Goal: Information Seeking & Learning: Learn about a topic

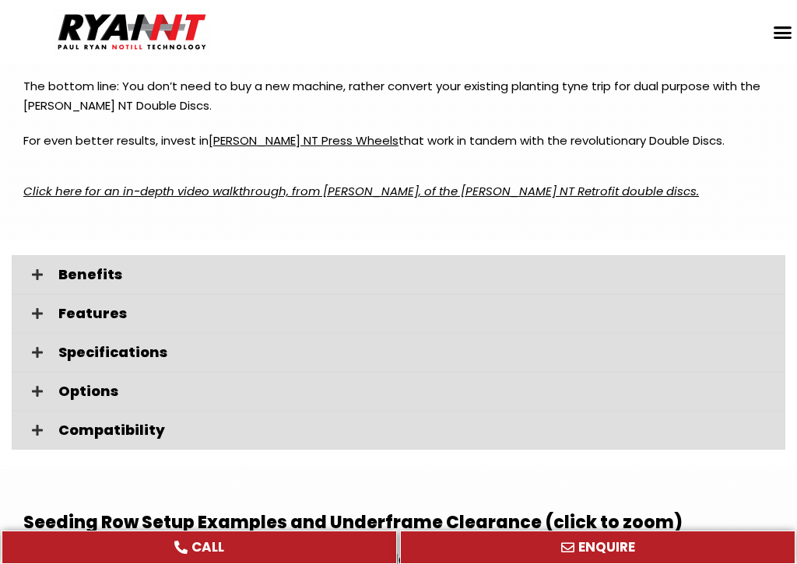
scroll to position [2291, 0]
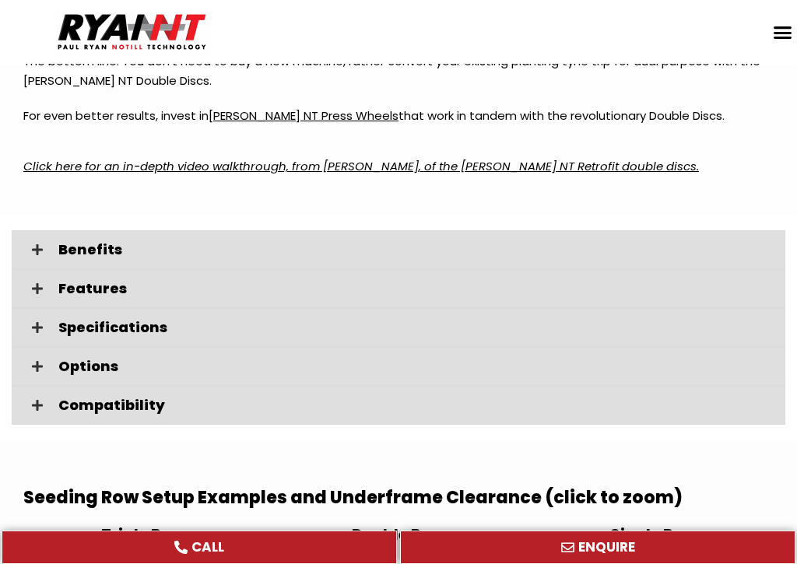
click at [51, 347] on div "Options" at bounding box center [399, 366] width 774 height 39
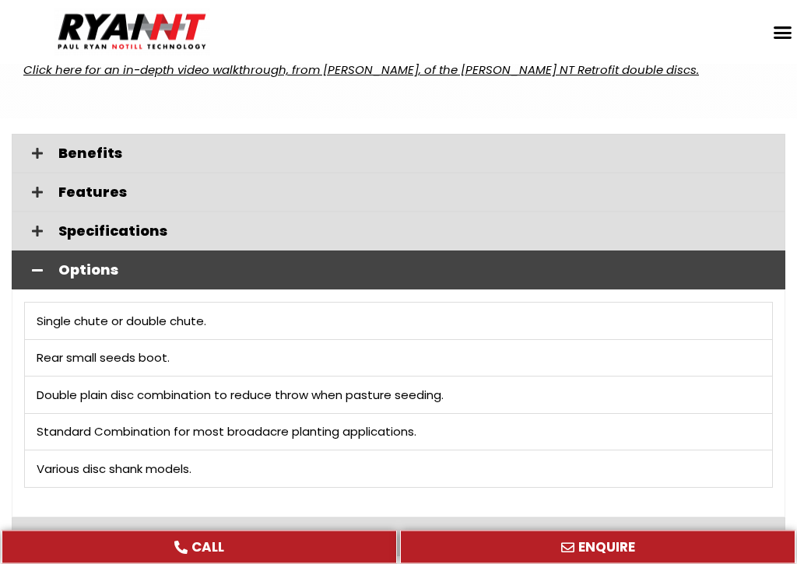
scroll to position [2388, 0]
click at [297, 451] on td "Various disc shank models." at bounding box center [399, 469] width 748 height 37
click at [47, 264] on span at bounding box center [37, 270] width 26 height 13
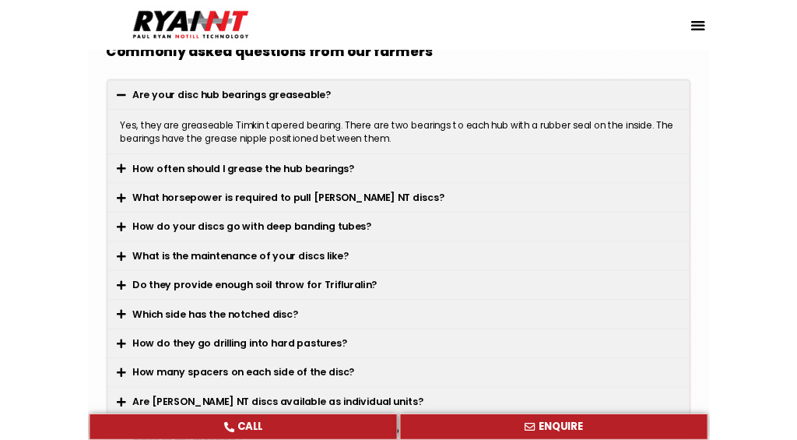
scroll to position [4332, 0]
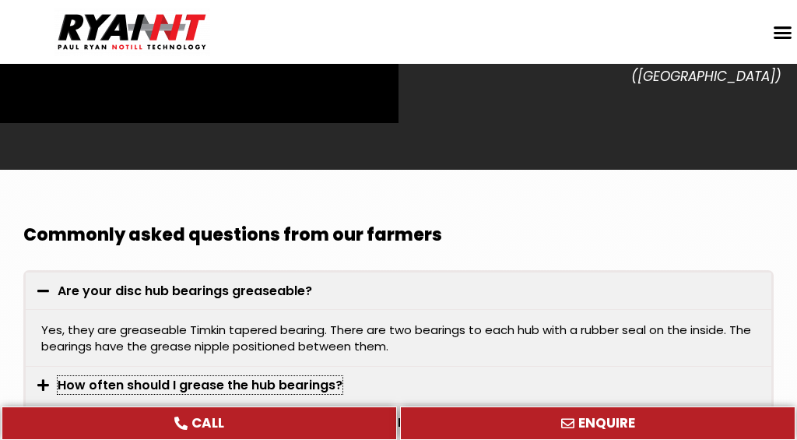
click at [122, 376] on link "How often should I grease the hub bearings?" at bounding box center [200, 385] width 285 height 18
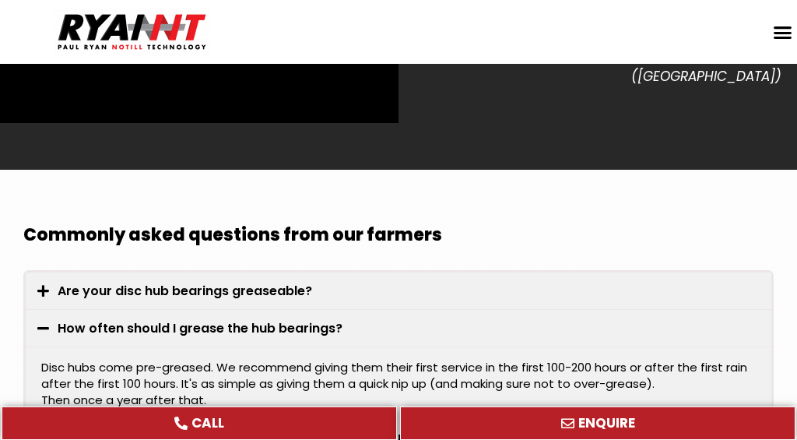
click at [51, 321] on span at bounding box center [47, 328] width 20 height 14
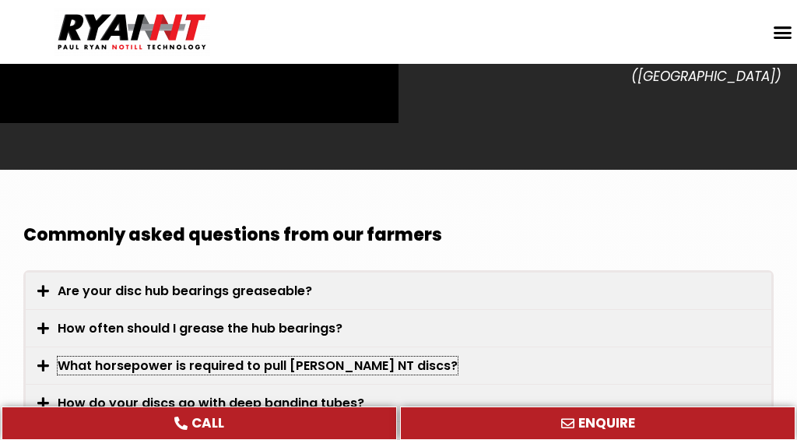
click at [255, 356] on link "What horsepower is required to pull RYAN NT discs?" at bounding box center [258, 365] width 400 height 18
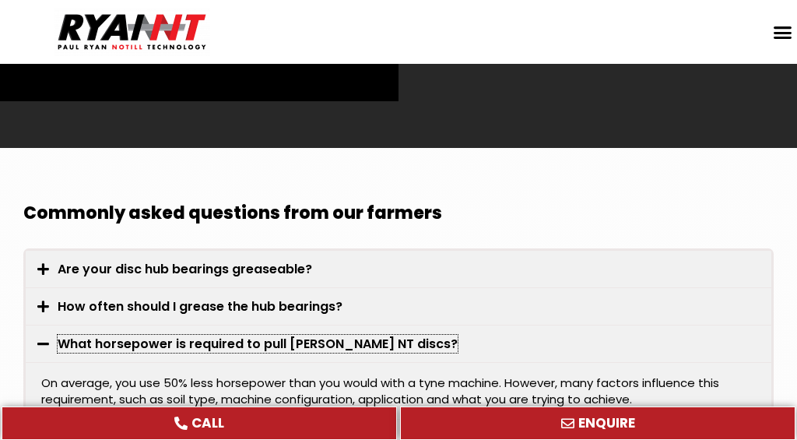
scroll to position [4353, 0]
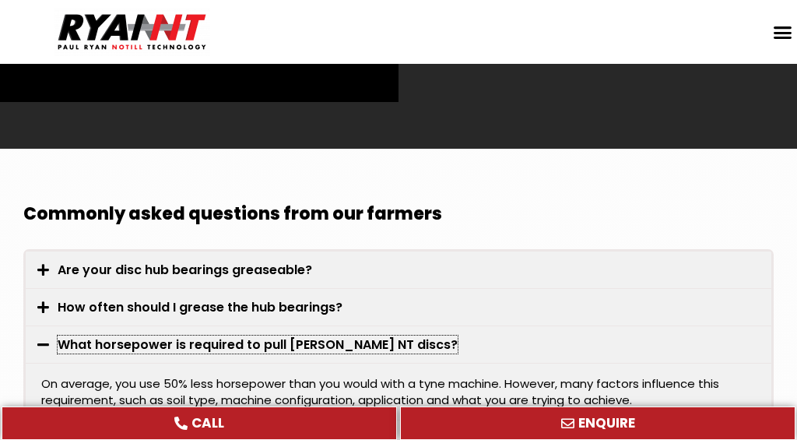
click at [328, 335] on link "What horsepower is required to pull RYAN NT discs?" at bounding box center [258, 344] width 400 height 18
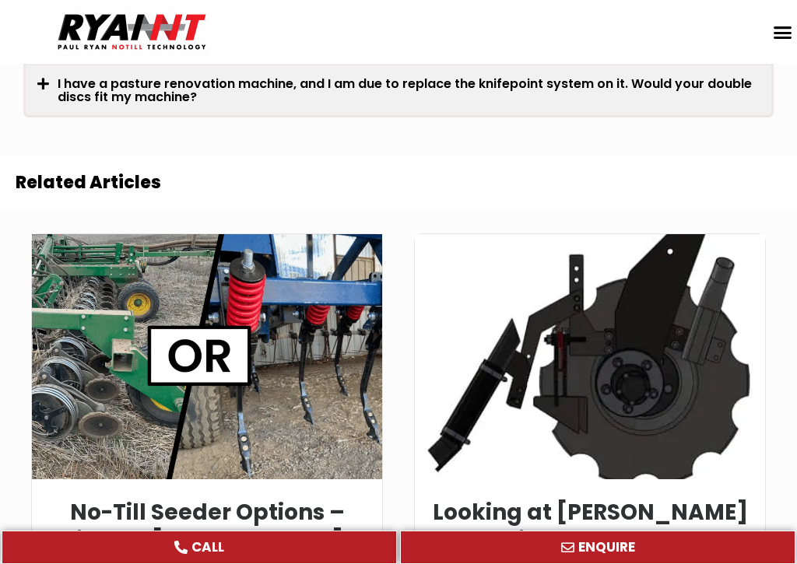
scroll to position [4911, 0]
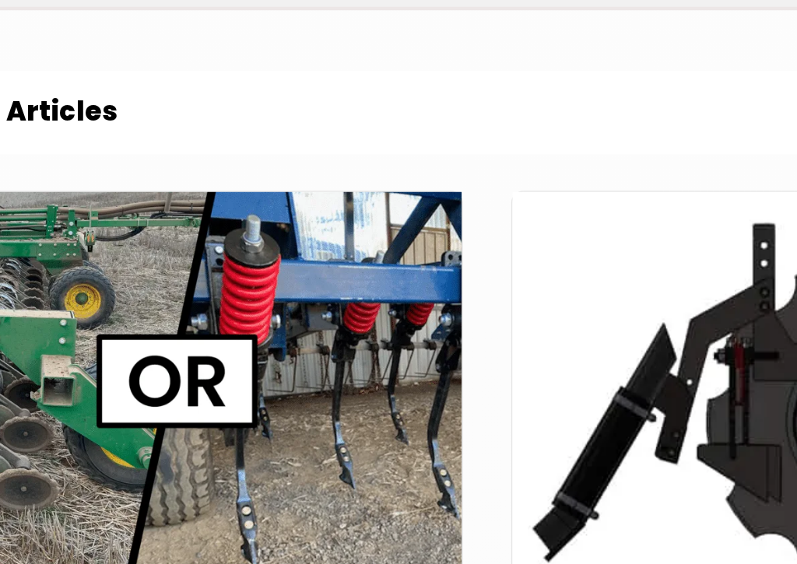
click at [200, 235] on link at bounding box center [207, 357] width 350 height 245
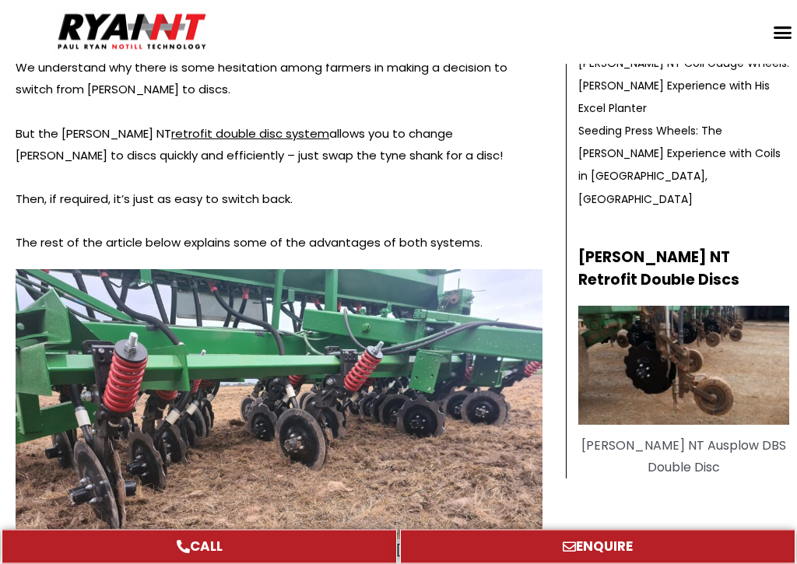
scroll to position [813, 0]
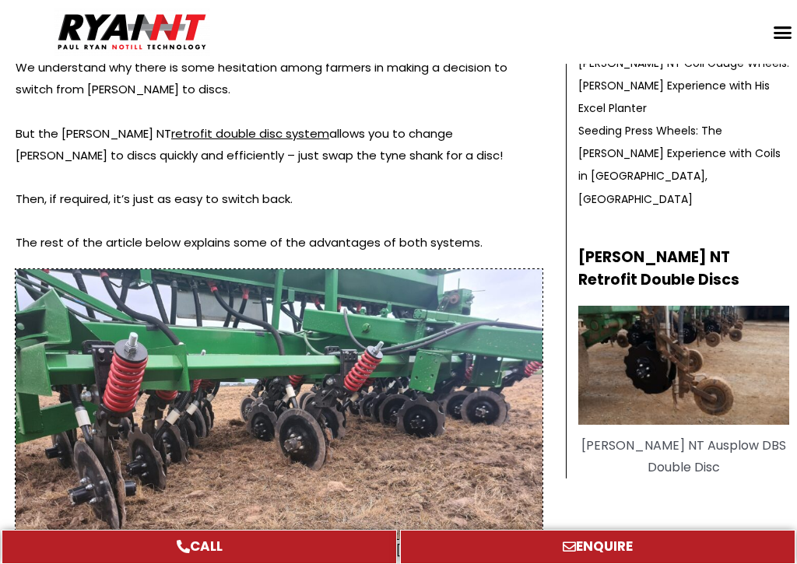
click at [420, 408] on img at bounding box center [279, 404] width 527 height 270
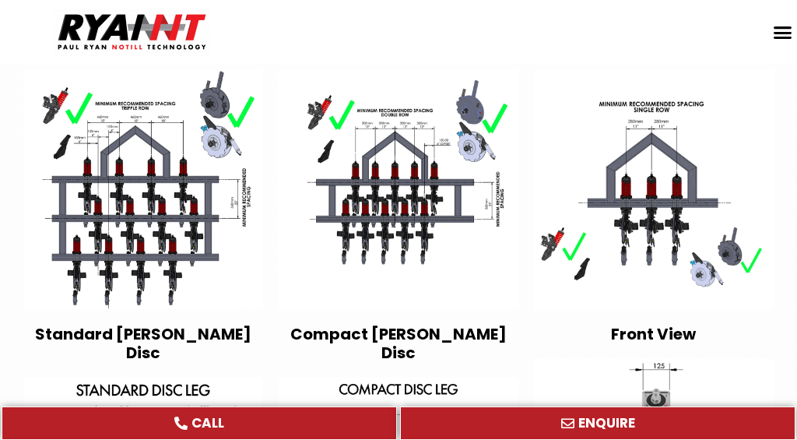
scroll to position [2778, 0]
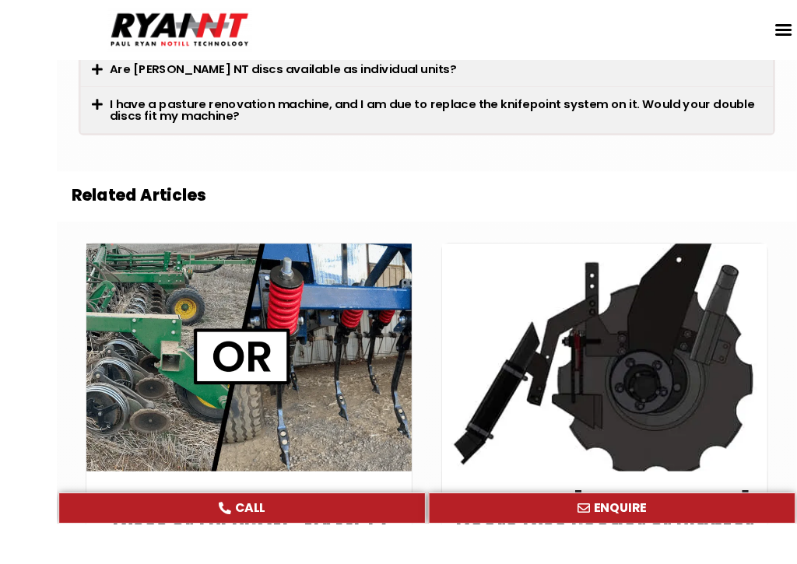
scroll to position [4996, 0]
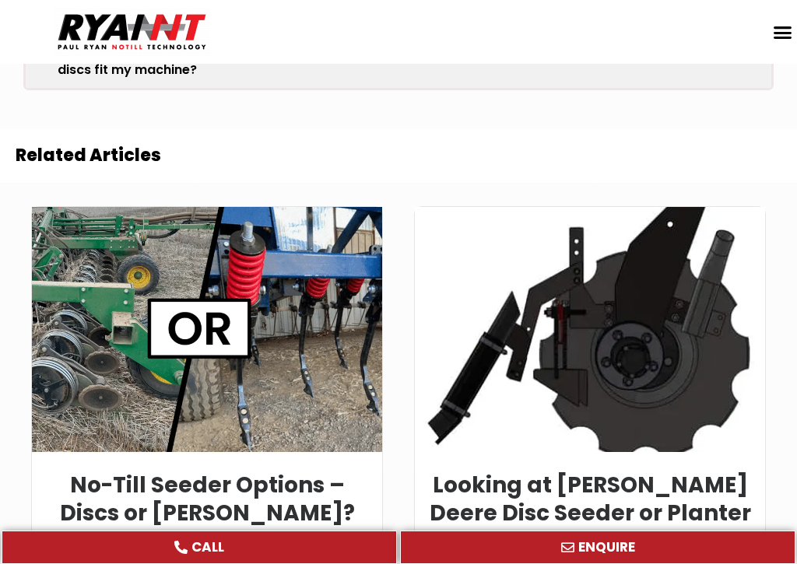
click at [392, 416] on article "No-Till Seeder Options – Discs or Tynes? READ MORE" at bounding box center [207, 396] width 383 height 411
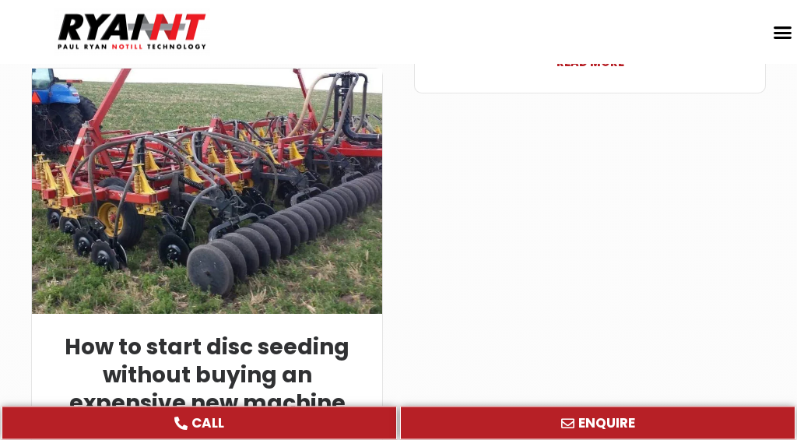
scroll to position [5545, 0]
click at [212, 418] on link "READ MORE" at bounding box center [207, 436] width 327 height 37
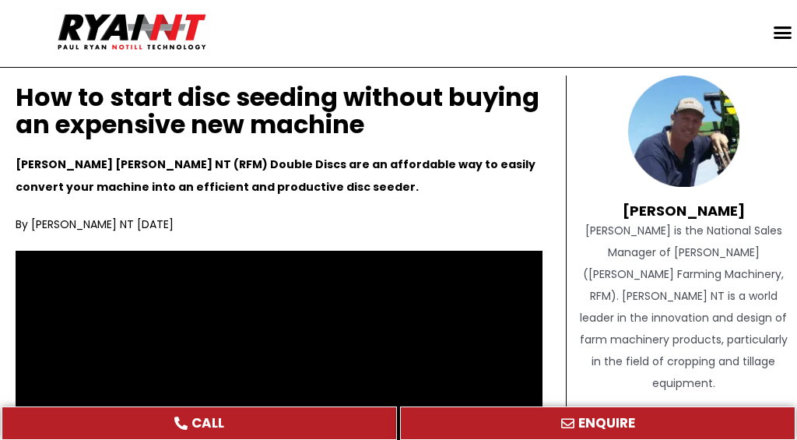
scroll to position [68, 0]
